Goal: Task Accomplishment & Management: Manage account settings

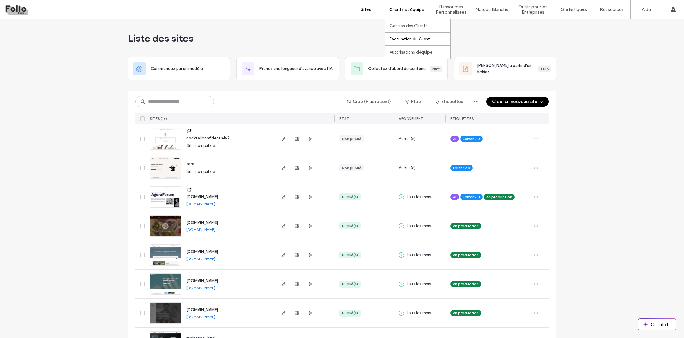
click at [400, 39] on label "Facturation du Client" at bounding box center [410, 39] width 40 height 5
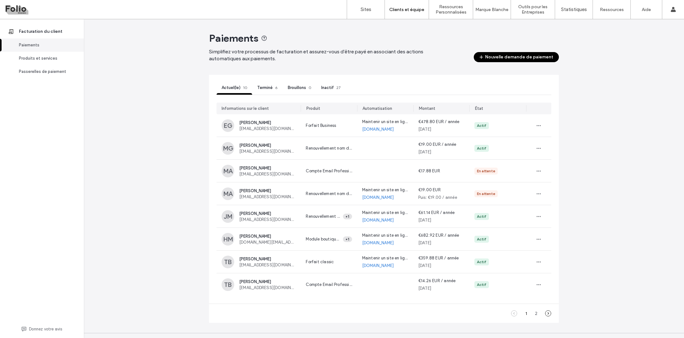
click at [545, 313] on icon at bounding box center [548, 313] width 6 height 6
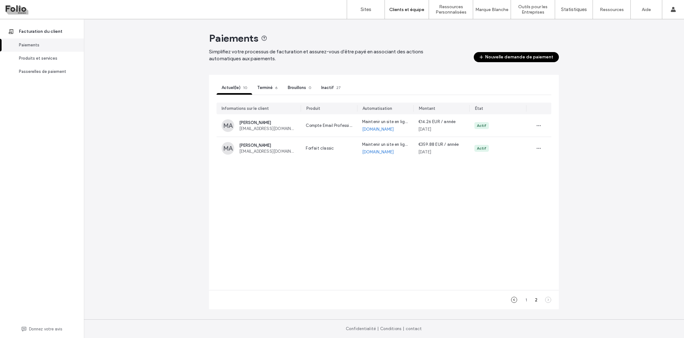
click at [516, 299] on icon at bounding box center [514, 299] width 6 height 6
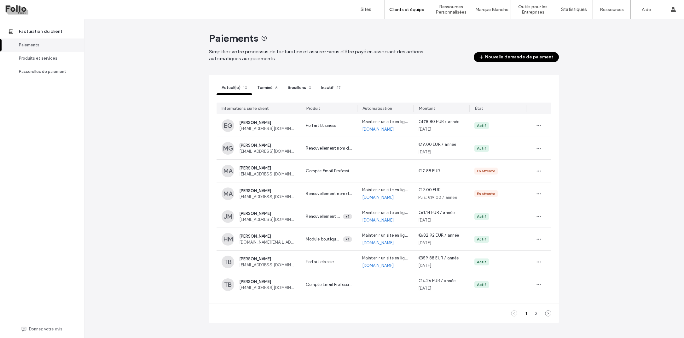
click at [262, 85] on span "Terminé" at bounding box center [264, 87] width 15 height 5
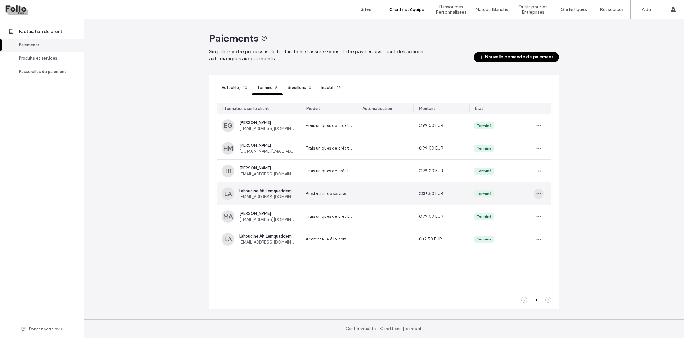
click at [541, 196] on icon "button" at bounding box center [538, 193] width 5 height 5
click at [541, 207] on use at bounding box center [542, 208] width 4 height 3
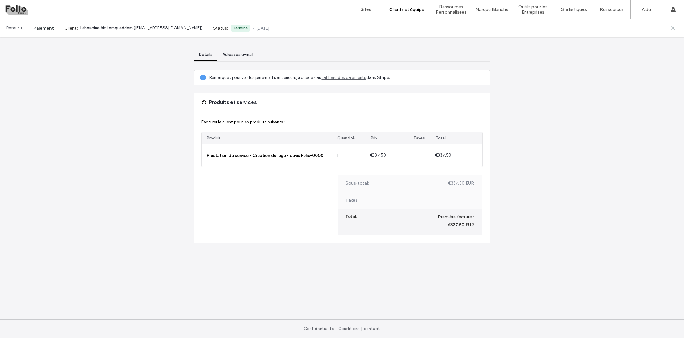
click at [10, 25] on link "Retour" at bounding box center [15, 28] width 18 height 18
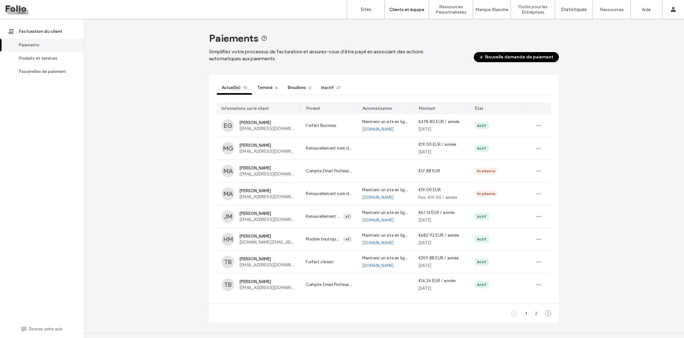
click at [270, 89] on span "Terminé" at bounding box center [264, 87] width 15 height 5
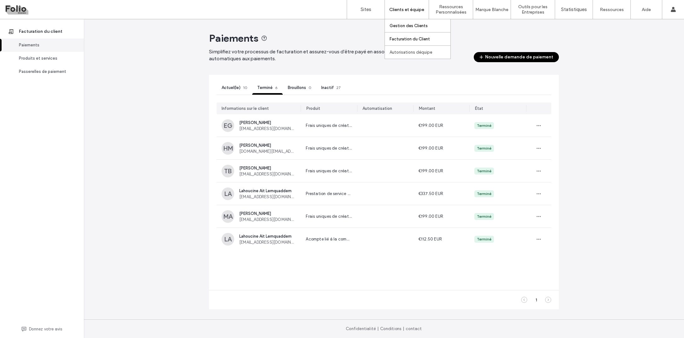
click at [406, 26] on label "Gestion des Clients" at bounding box center [409, 25] width 38 height 5
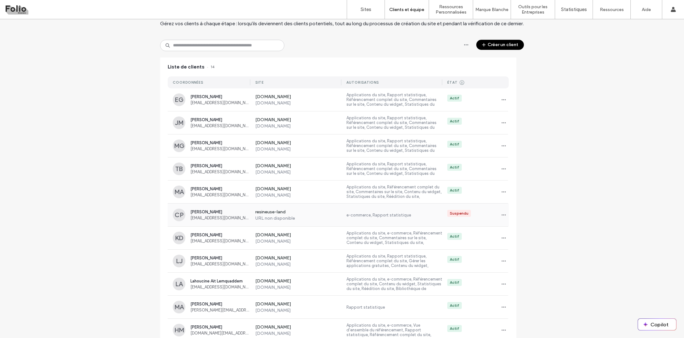
scroll to position [37, 0]
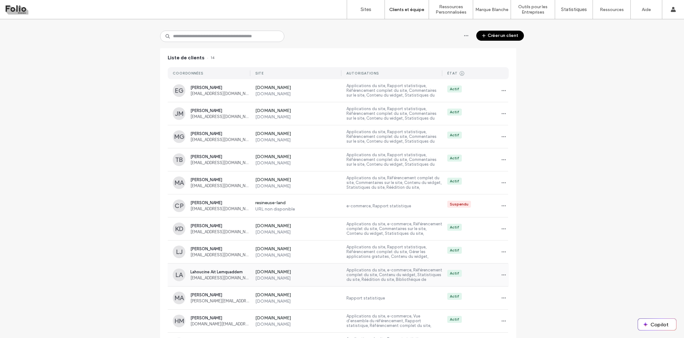
click at [212, 271] on span "Lahoucine Ait Lemquaddem" at bounding box center [220, 271] width 60 height 5
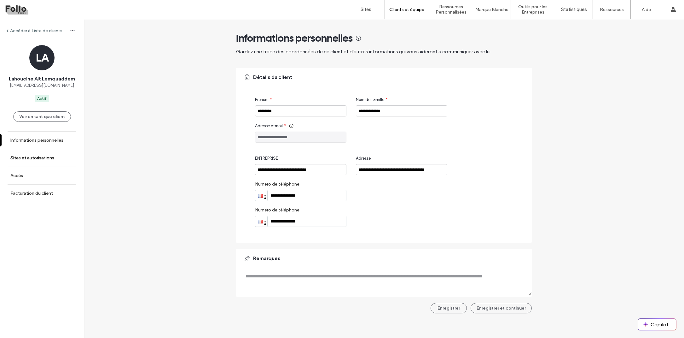
click at [42, 156] on label "Sites et autorisations" at bounding box center [32, 157] width 44 height 5
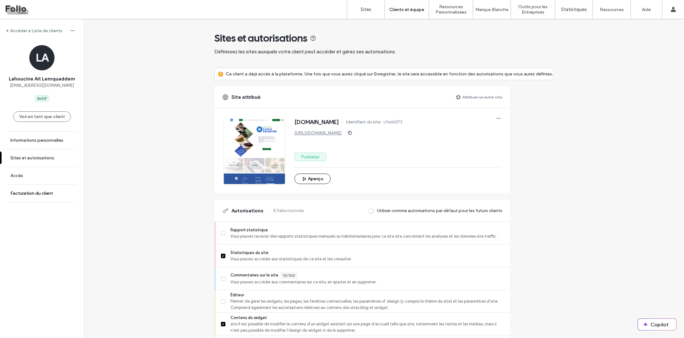
click at [24, 188] on link "Facturation du client" at bounding box center [42, 192] width 84 height 17
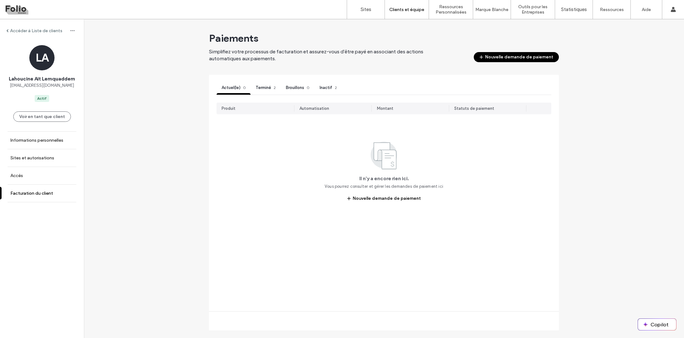
click at [25, 195] on label "Facturation du client" at bounding box center [31, 192] width 43 height 5
click at [269, 89] on span "Terminé" at bounding box center [263, 87] width 15 height 5
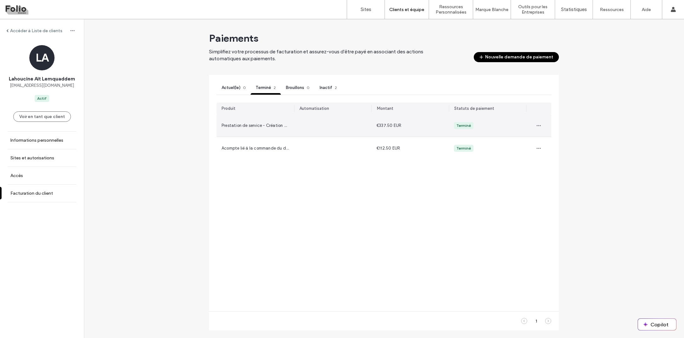
click at [236, 87] on span "Actuel(le)" at bounding box center [231, 87] width 19 height 5
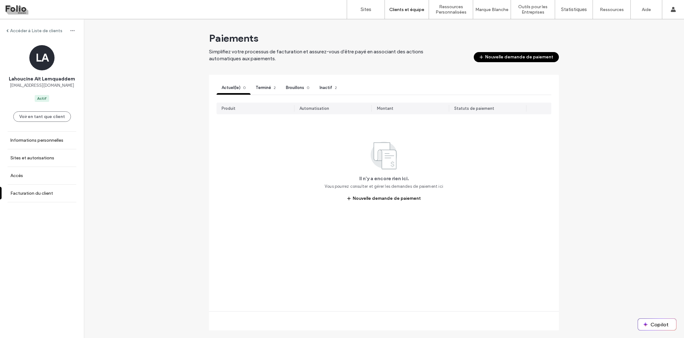
click at [580, 76] on div "Accéder à Liste de clients LA Lahoucine Ait Lemquaddem [EMAIL_ADDRESS][DOMAIN_N…" at bounding box center [384, 178] width 600 height 318
click at [27, 160] on label "Sites et autorisations" at bounding box center [32, 157] width 44 height 5
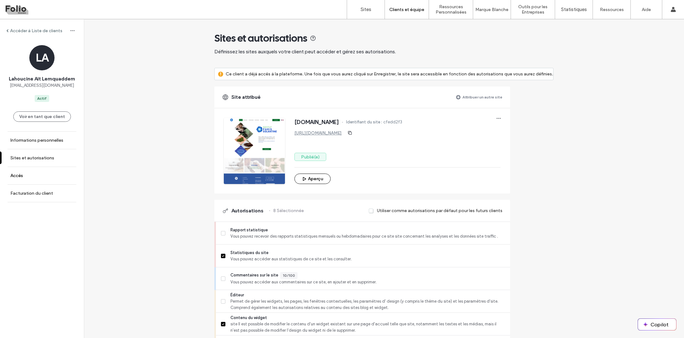
click at [22, 176] on label "Accès" at bounding box center [16, 175] width 13 height 5
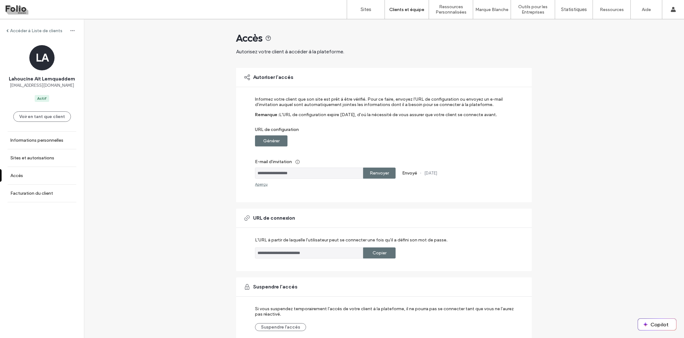
click at [34, 28] on label "Accéder à Liste de clients" at bounding box center [36, 30] width 52 height 5
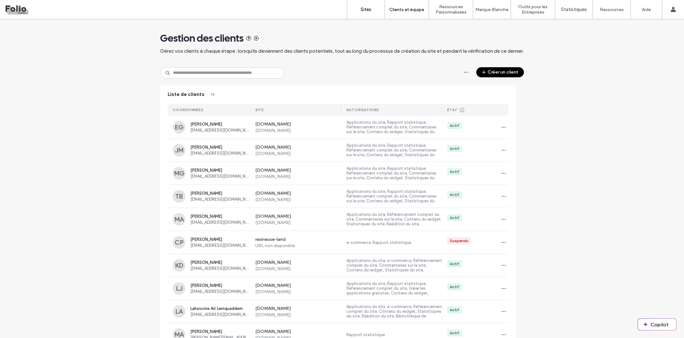
click at [366, 8] on label "Sites" at bounding box center [366, 10] width 11 height 6
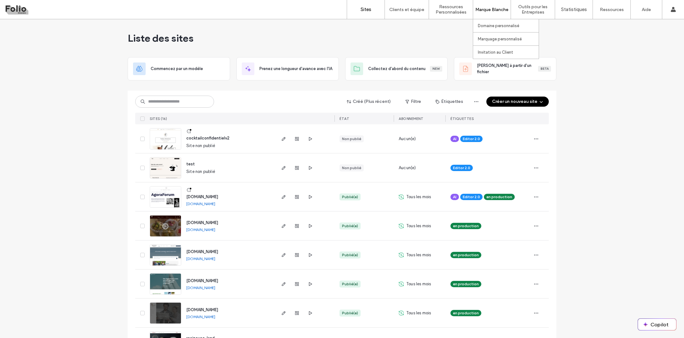
click at [489, 11] on label "Marque Blanche" at bounding box center [492, 9] width 33 height 5
click at [495, 10] on label "Marque Blanche" at bounding box center [492, 9] width 33 height 5
click at [527, 41] on label "Zapier" at bounding box center [522, 39] width 12 height 5
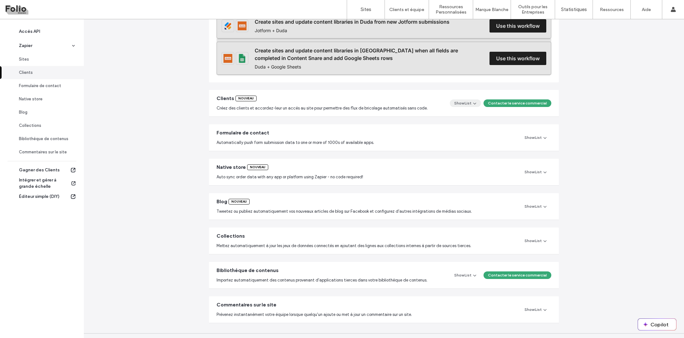
click at [461, 103] on button "Show List" at bounding box center [465, 103] width 31 height 8
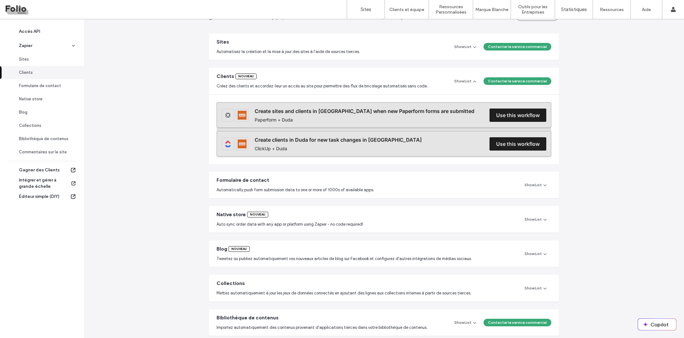
click at [379, 141] on div at bounding box center [384, 129] width 335 height 54
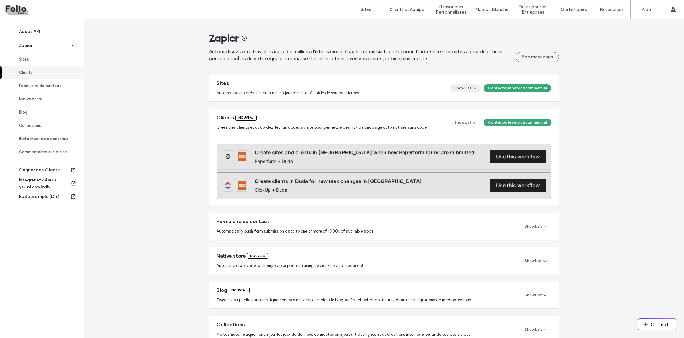
click at [469, 86] on button "Show List" at bounding box center [465, 88] width 31 height 8
